Goal: Find specific page/section: Find specific page/section

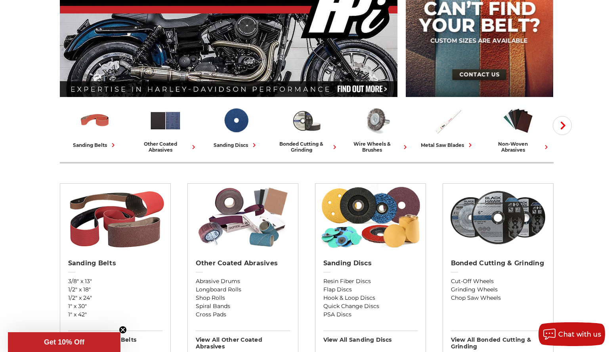
scroll to position [198, 0]
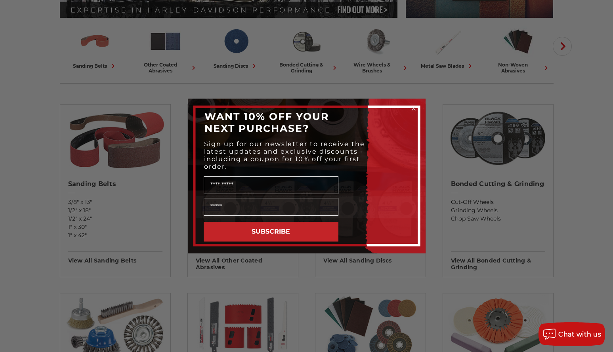
click at [414, 107] on circle "Close dialog" at bounding box center [414, 109] width 8 height 8
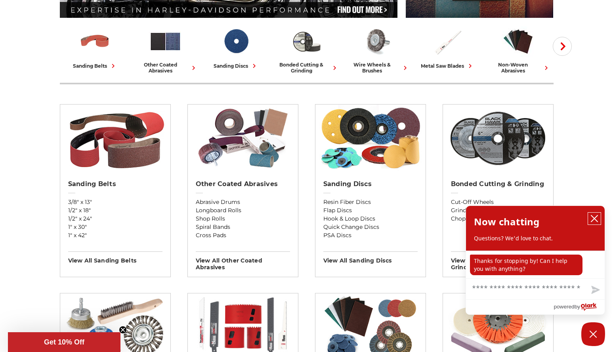
click at [595, 216] on icon "close chatbox" at bounding box center [594, 219] width 8 height 8
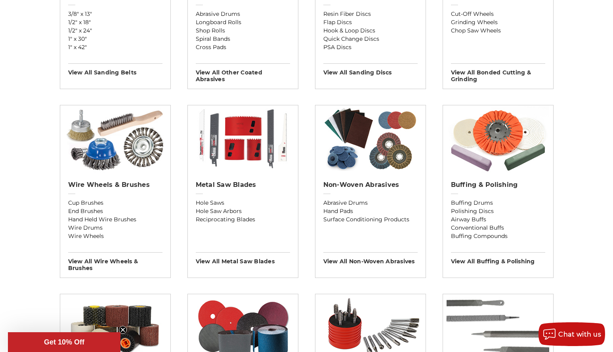
scroll to position [436, 0]
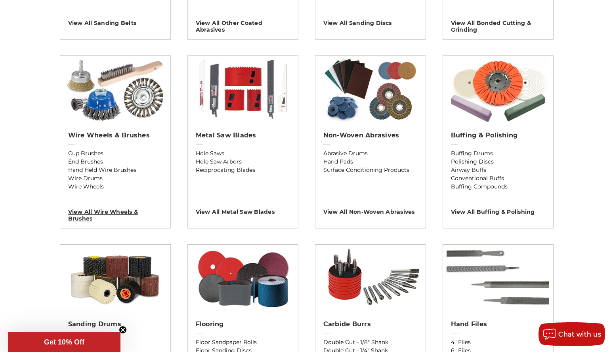
click at [82, 213] on h3 "View All wire wheels & brushes" at bounding box center [115, 212] width 94 height 19
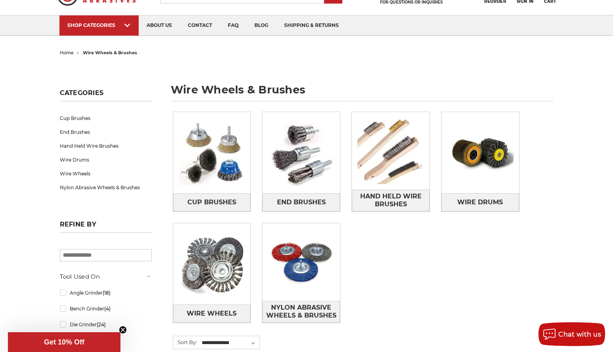
scroll to position [79, 0]
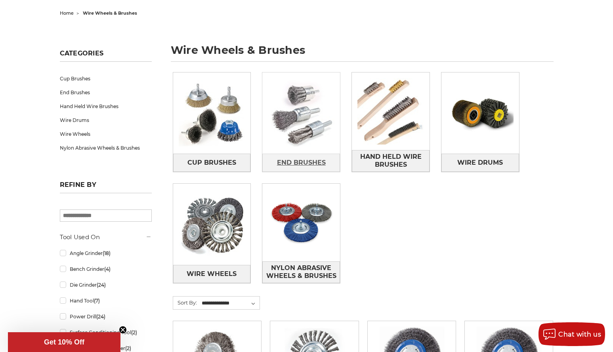
click at [302, 160] on span "End Brushes" at bounding box center [301, 162] width 49 height 13
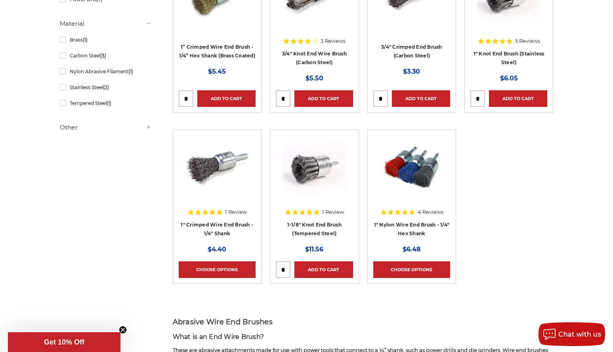
scroll to position [238, 0]
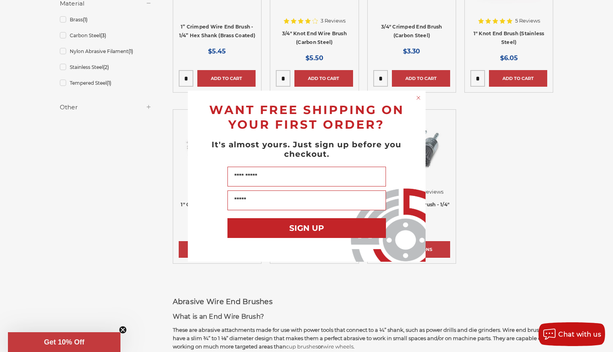
click at [418, 97] on icon "Close dialog" at bounding box center [418, 97] width 3 height 3
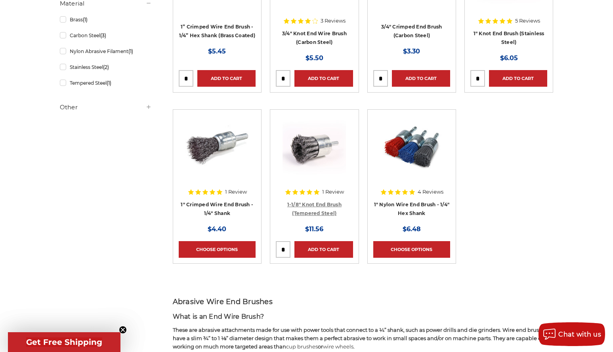
click at [328, 210] on link "1-1/8" Knot End Brush (Tempered Steel)" at bounding box center [314, 209] width 54 height 15
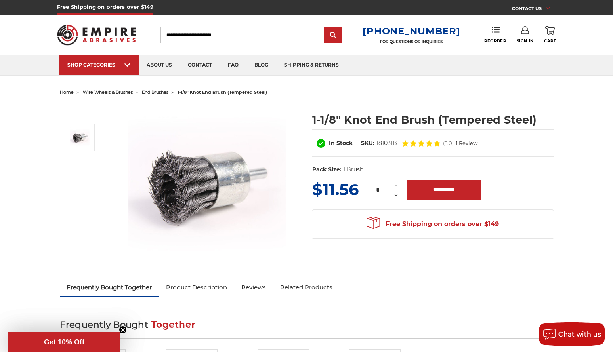
click at [156, 90] on span "end brushes" at bounding box center [155, 93] width 27 height 6
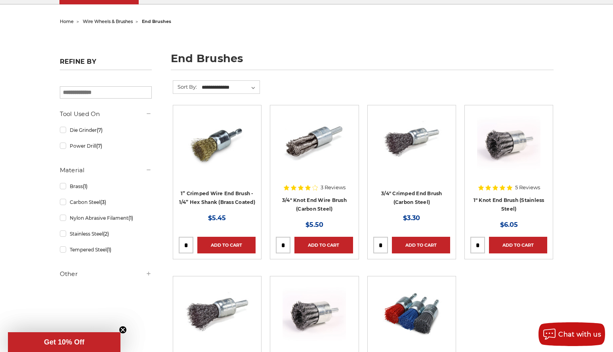
scroll to position [79, 0]
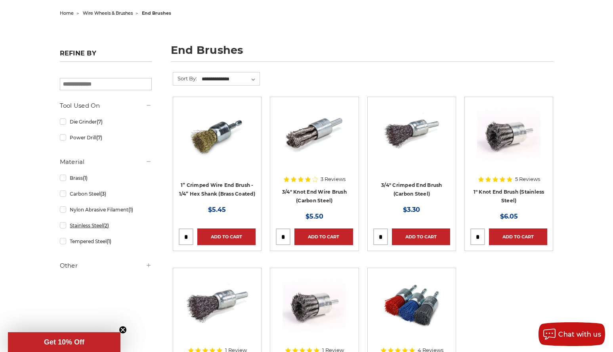
click at [65, 224] on link "Stainless Steel (2)" at bounding box center [106, 226] width 92 height 14
